Goal: Find contact information: Find contact information

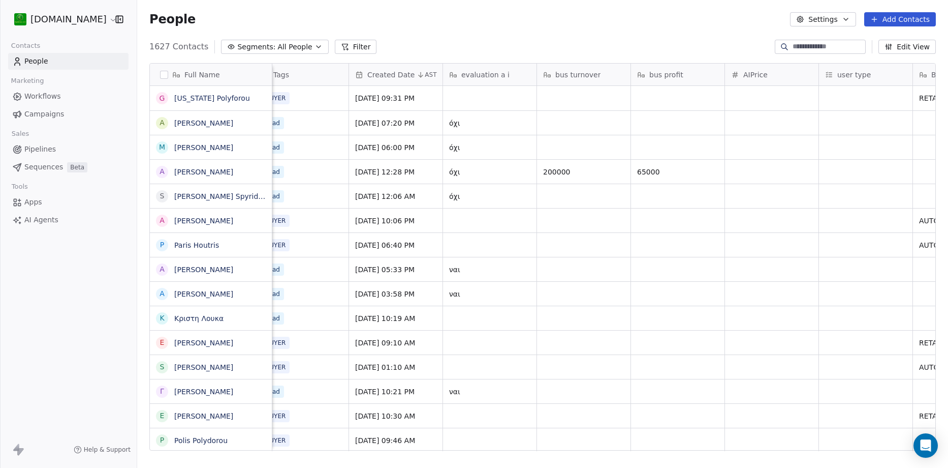
scroll to position [0, 309]
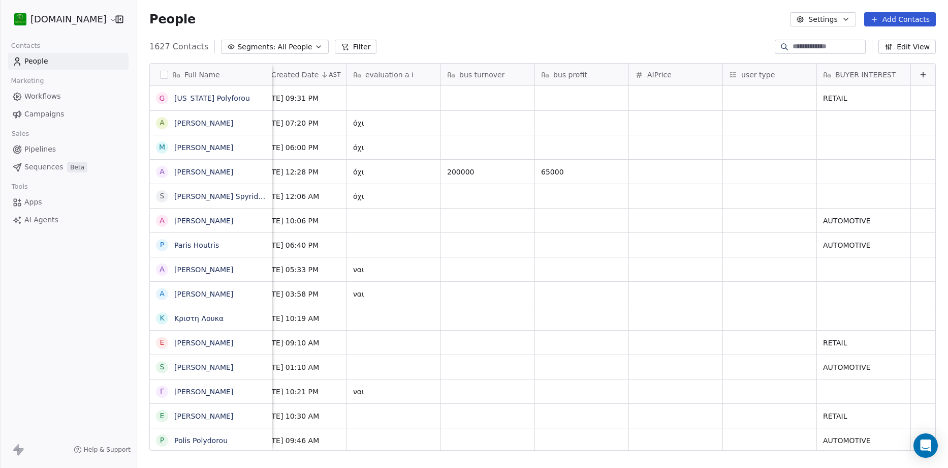
click at [38, 97] on span "Workflows" at bounding box center [42, 96] width 37 height 11
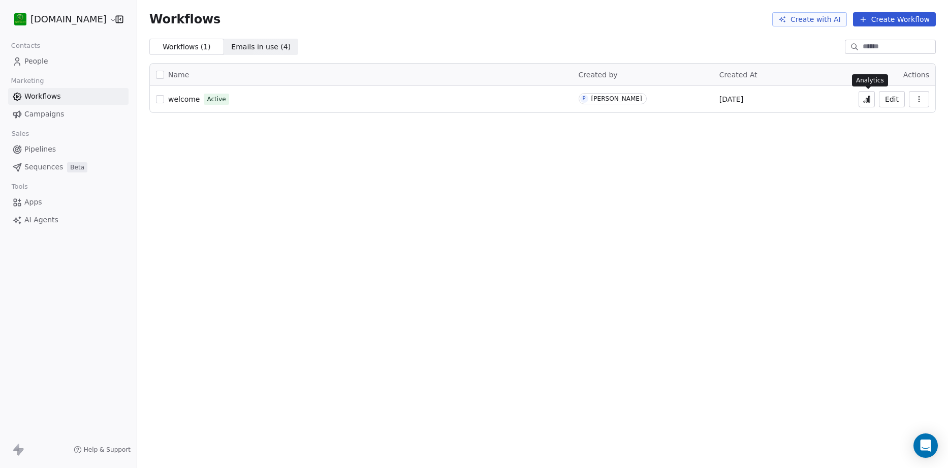
click at [873, 100] on button at bounding box center [867, 99] width 16 height 16
click at [47, 61] on link "People" at bounding box center [68, 61] width 120 height 17
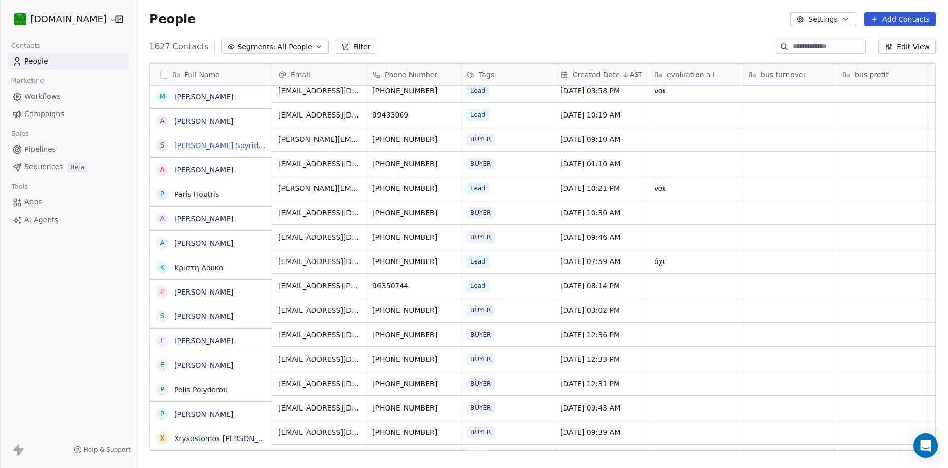
scroll to position [51, 0]
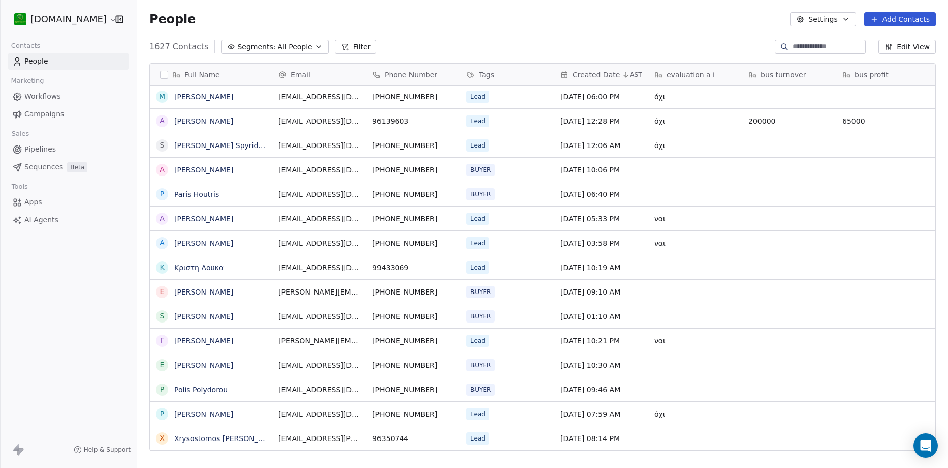
click at [423, 246] on div "[PHONE_NUMBER]" at bounding box center [413, 243] width 94 height 24
click at [417, 244] on span "[PHONE_NUMBER]" at bounding box center [405, 243] width 65 height 10
click at [401, 242] on span "[PHONE_NUMBER]" at bounding box center [405, 243] width 65 height 10
copy span "35799575689"
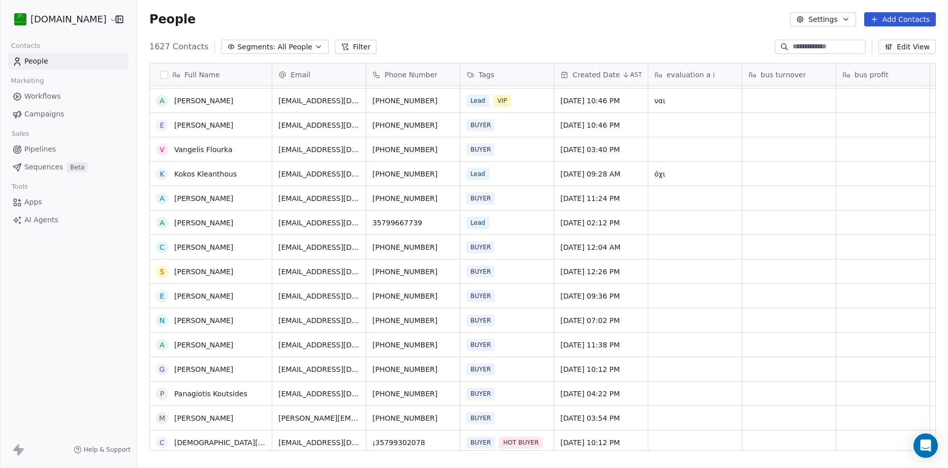
scroll to position [1372, 0]
